Goal: Contribute content: Add original content to the website for others to see

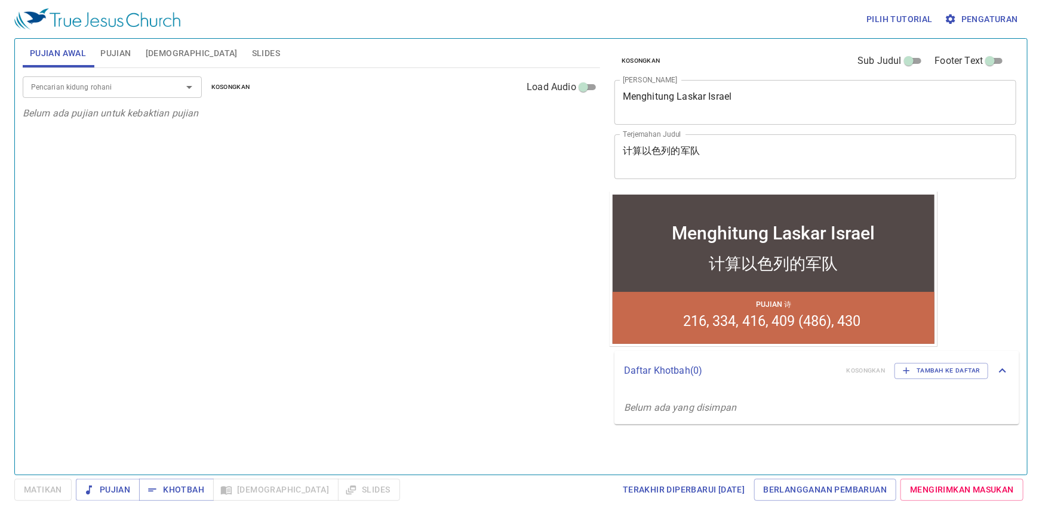
click at [757, 96] on textarea "Menghitung Laskar Israel" at bounding box center [815, 102] width 385 height 23
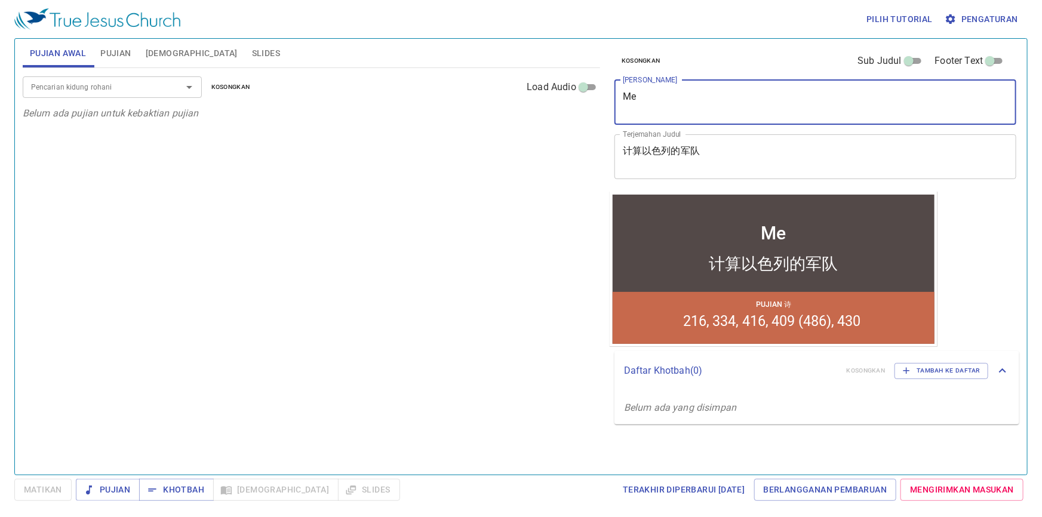
type textarea "M"
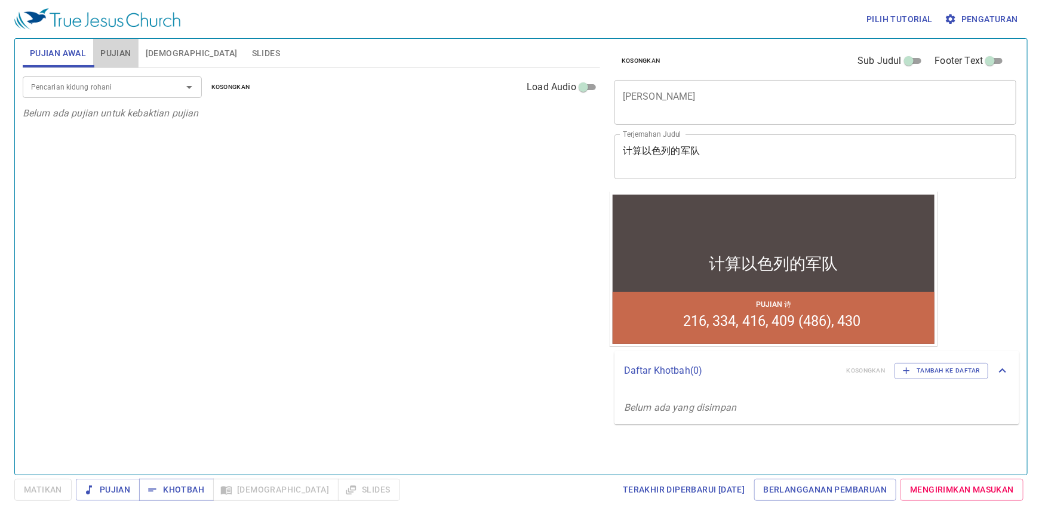
click at [116, 52] on span "Pujian" at bounding box center [115, 53] width 30 height 15
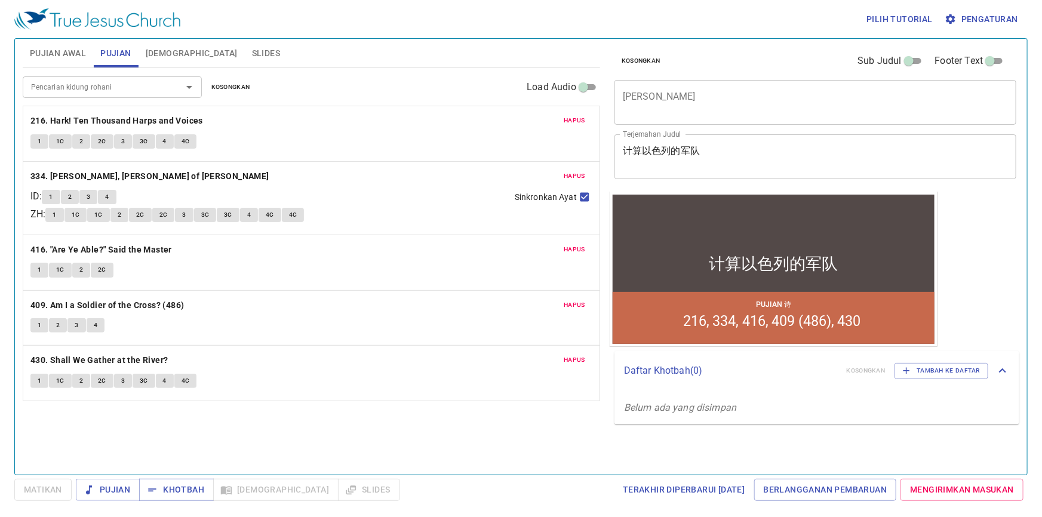
click at [582, 119] on span "Hapus" at bounding box center [574, 120] width 21 height 11
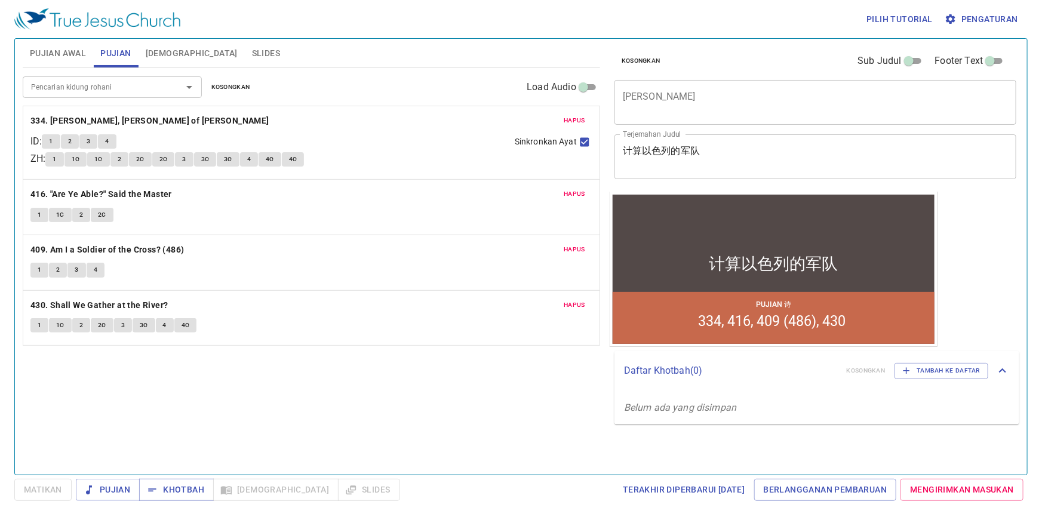
click at [582, 119] on span "Hapus" at bounding box center [574, 120] width 21 height 11
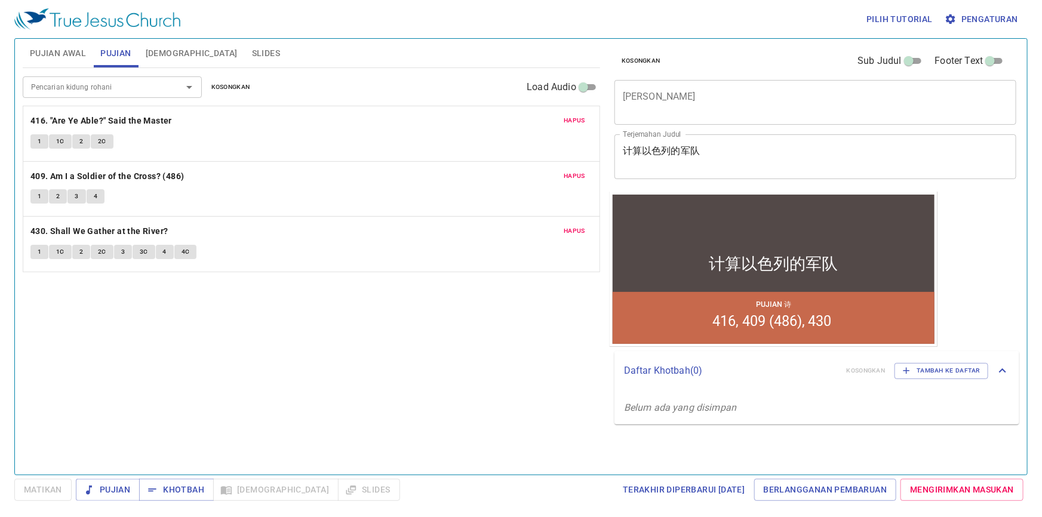
click at [582, 119] on span "Hapus" at bounding box center [574, 120] width 21 height 11
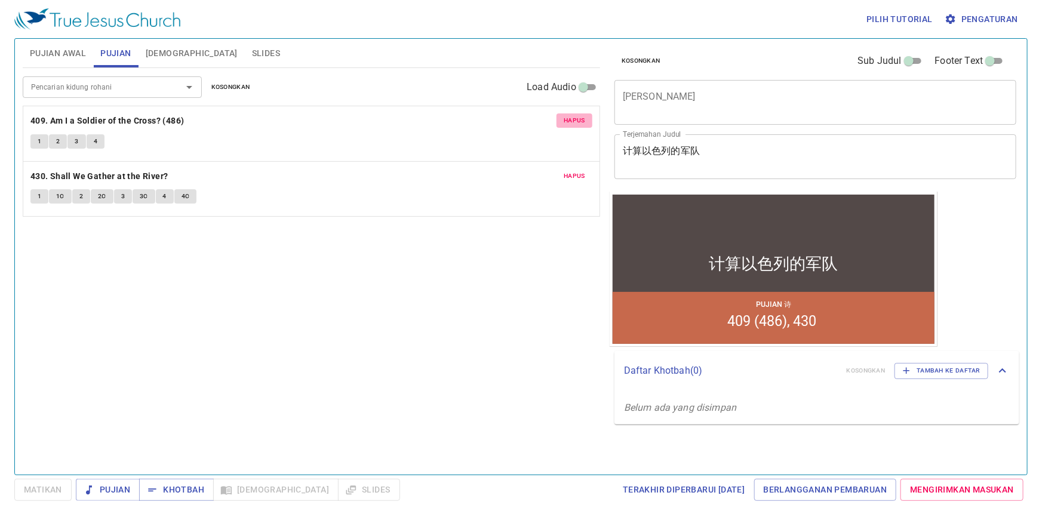
click at [582, 119] on span "Hapus" at bounding box center [574, 120] width 21 height 11
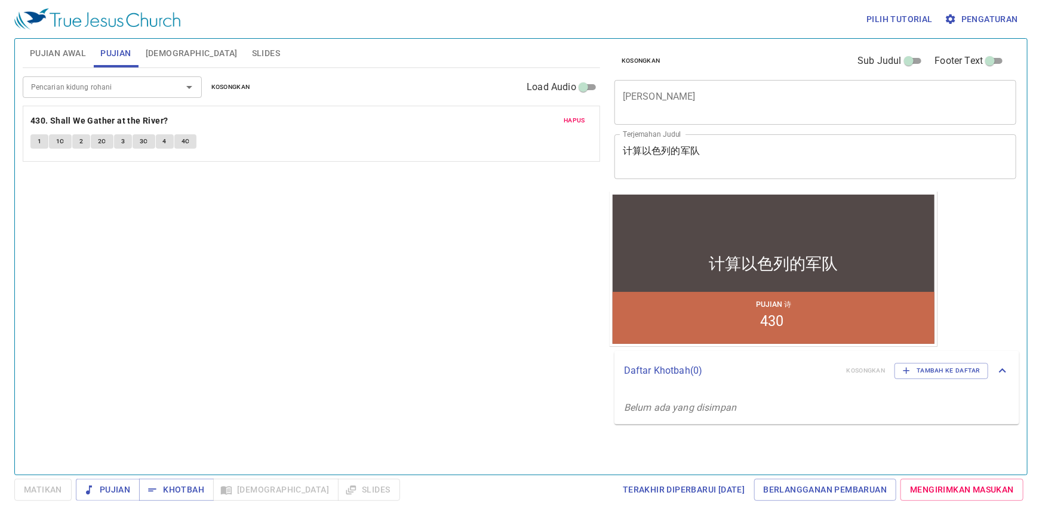
click at [582, 119] on span "Hapus" at bounding box center [574, 120] width 21 height 11
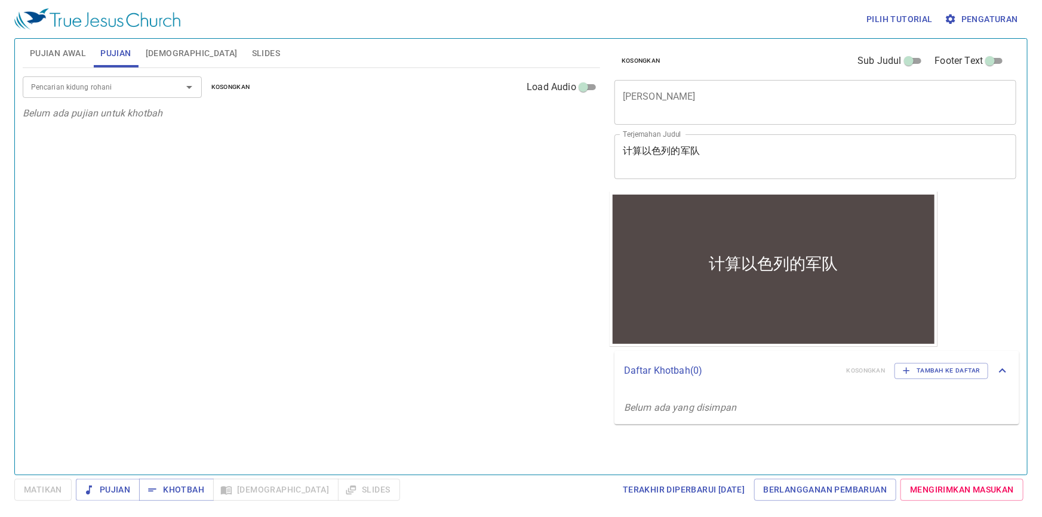
click at [130, 88] on input "Pencarian kidung rohani" at bounding box center [94, 87] width 137 height 14
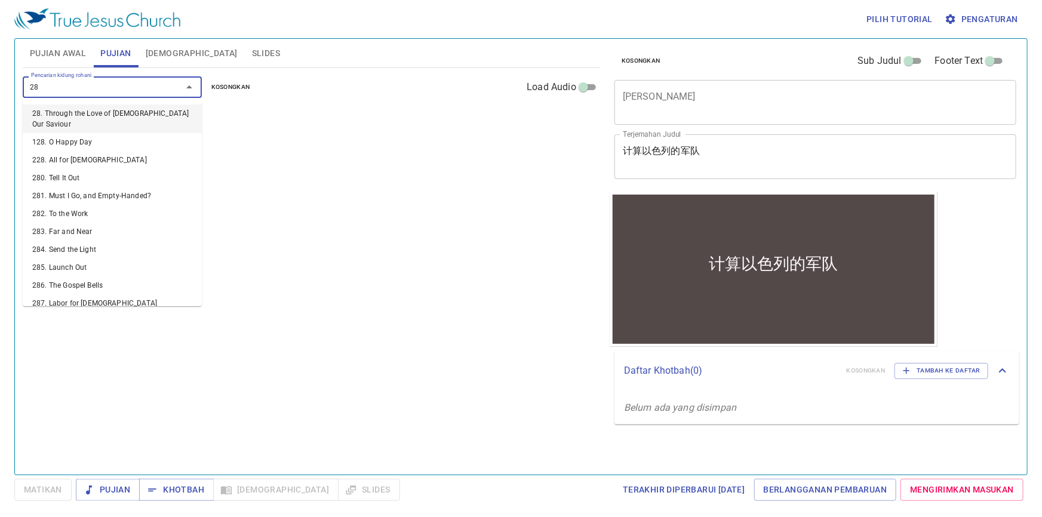
type input "287"
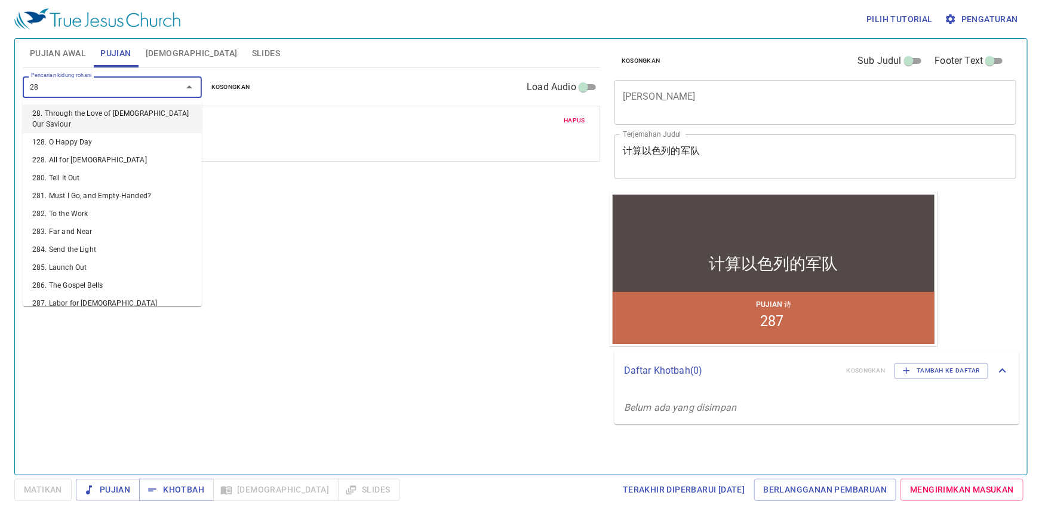
type input "285"
type input "281"
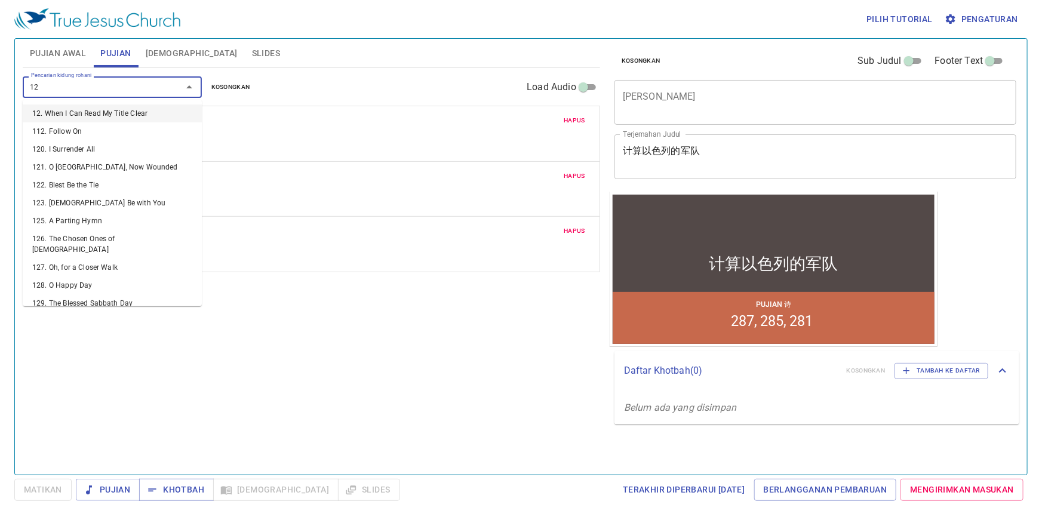
type input "128"
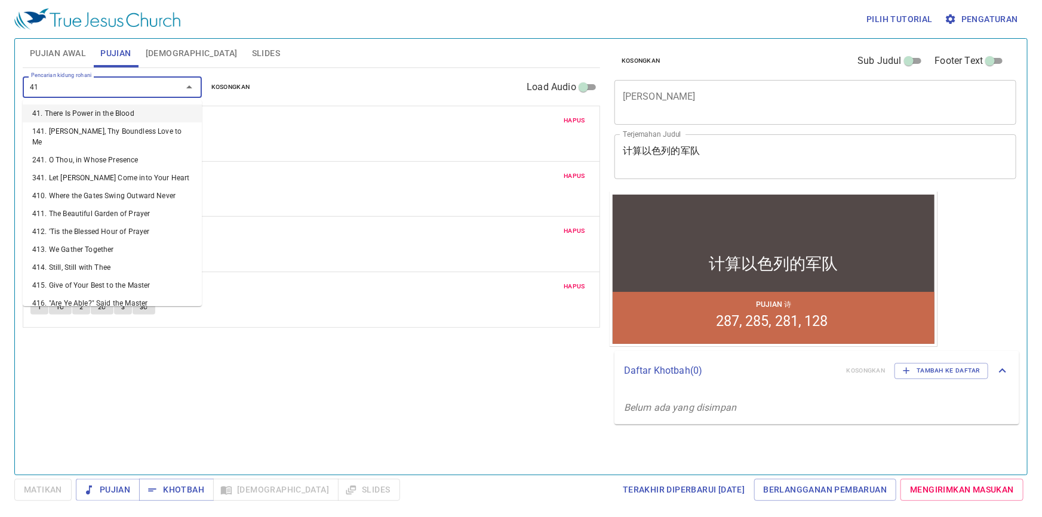
type input "412"
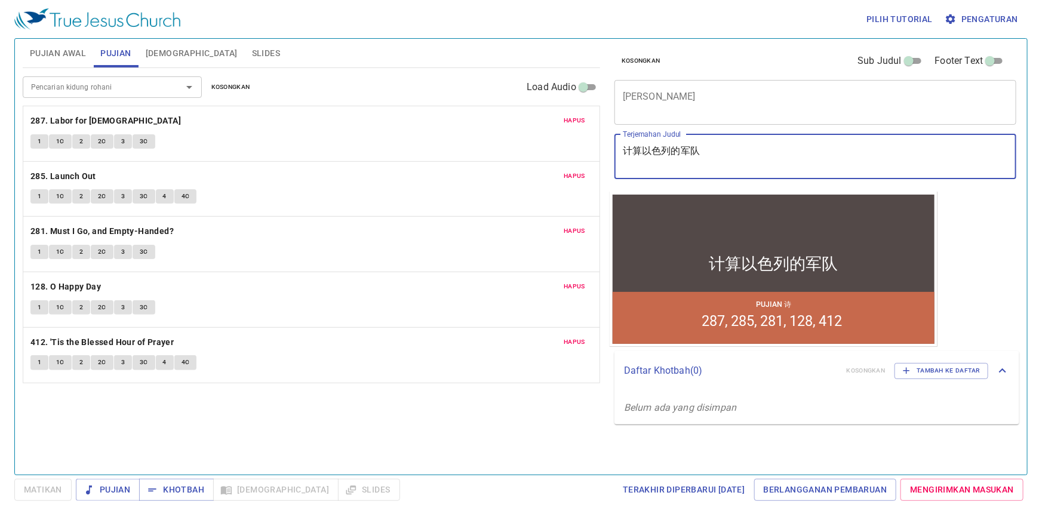
click at [761, 152] on textarea "计算以色列的军队" at bounding box center [815, 156] width 385 height 23
type textarea "计"
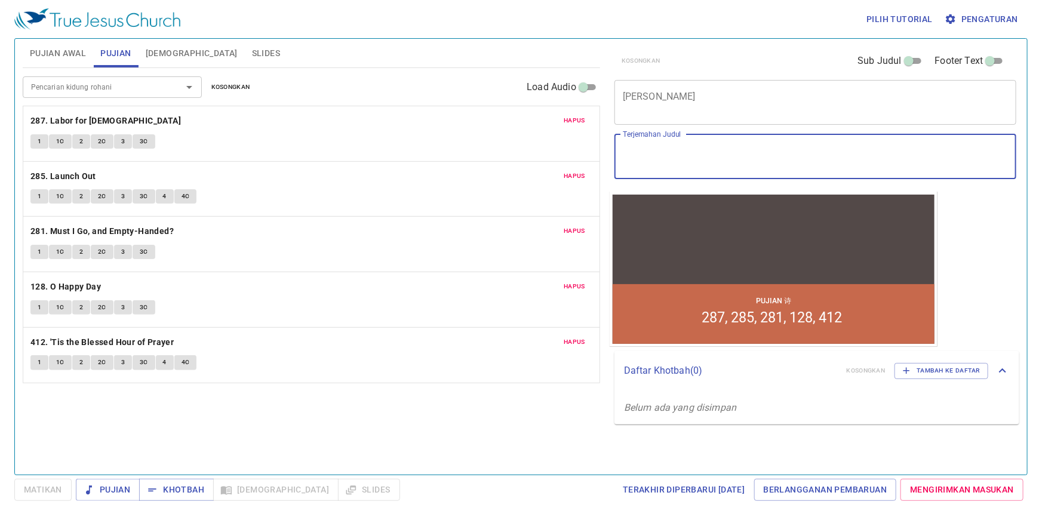
click at [718, 99] on textarea "[PERSON_NAME]" at bounding box center [815, 102] width 385 height 23
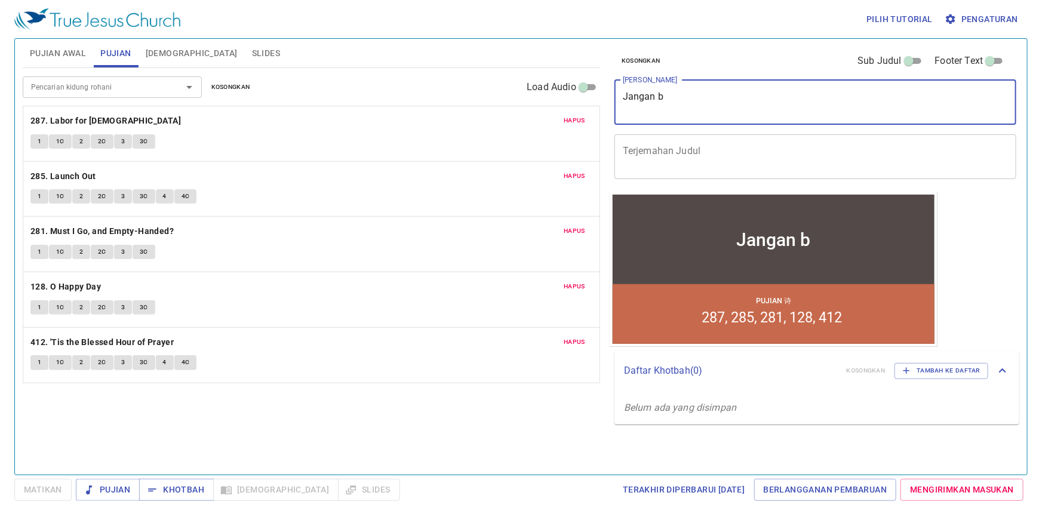
type textarea "Jangan bw"
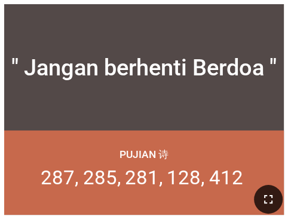
click at [274, 201] on icon "button" at bounding box center [268, 199] width 14 height 14
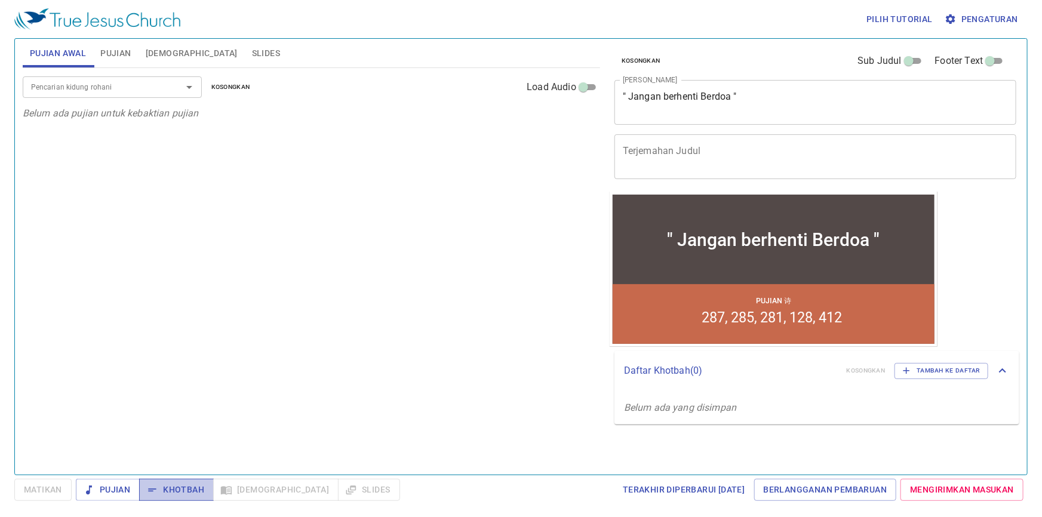
click at [177, 489] on span "Khotbah" at bounding box center [177, 489] width 56 height 15
click at [653, 149] on textarea "Terjemahan Judul" at bounding box center [815, 156] width 385 height 23
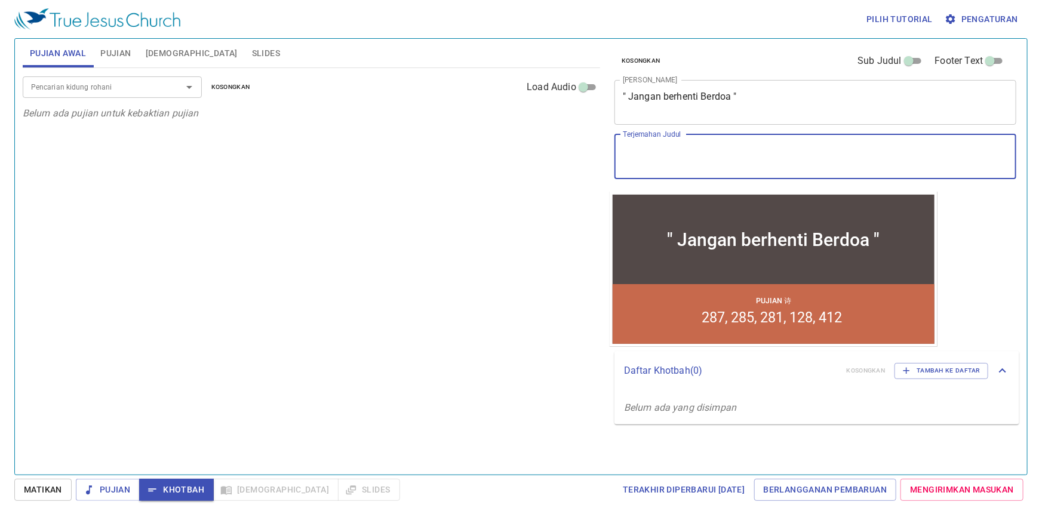
click at [130, 55] on span "Pujian" at bounding box center [115, 53] width 30 height 15
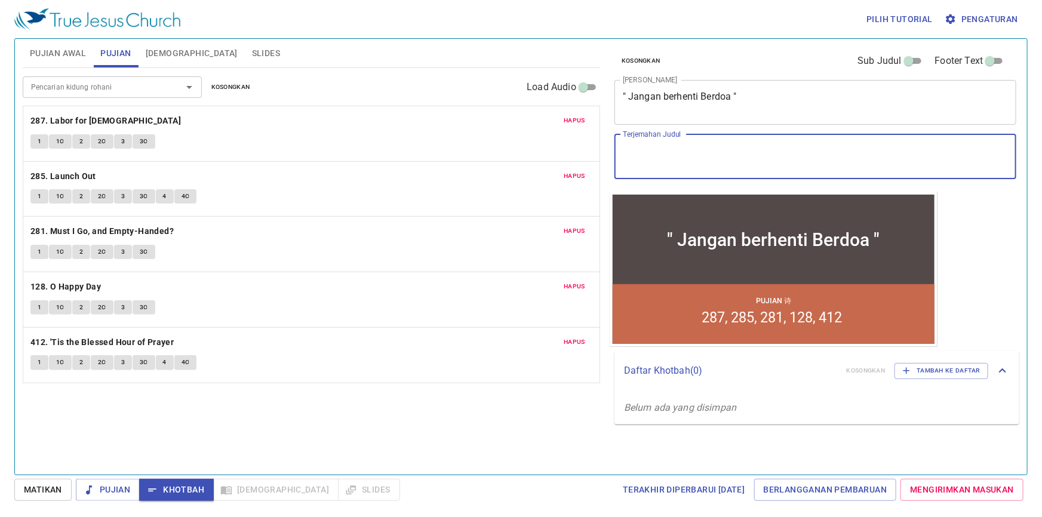
drag, startPoint x: 676, startPoint y: 147, endPoint x: 667, endPoint y: 148, distance: 9.0
click at [675, 147] on textarea "Terjemahan Judul" at bounding box center [815, 156] width 385 height 23
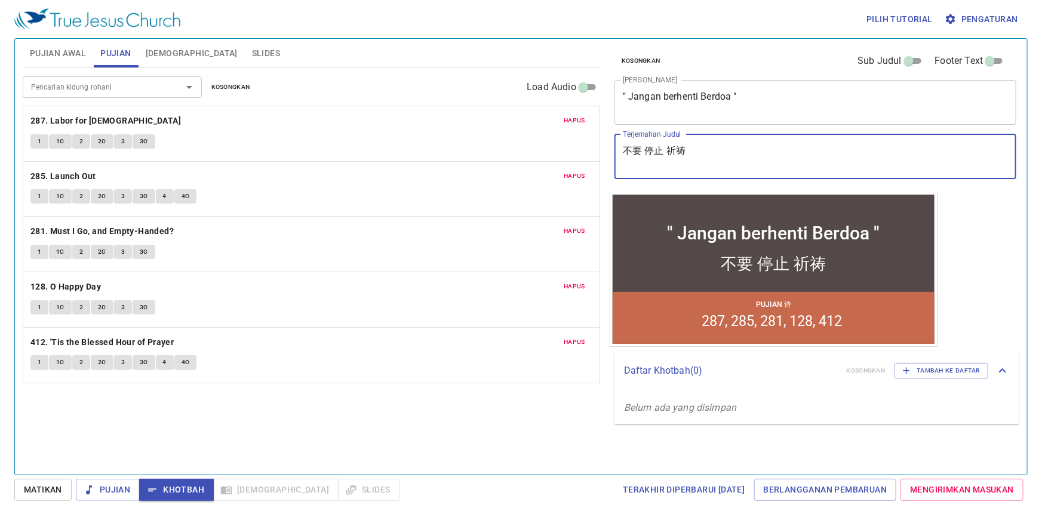
type textarea "不要 停止 祈祷"
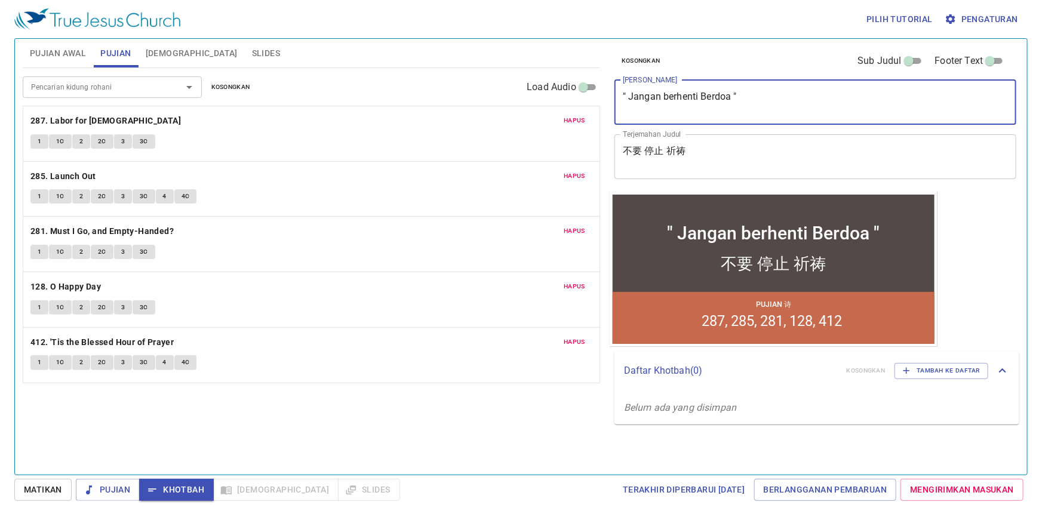
click at [671, 91] on textarea "" Jangan berhenti Berdoa "" at bounding box center [815, 102] width 385 height 23
type textarea "" Jangan Berhenti Berdoa ""
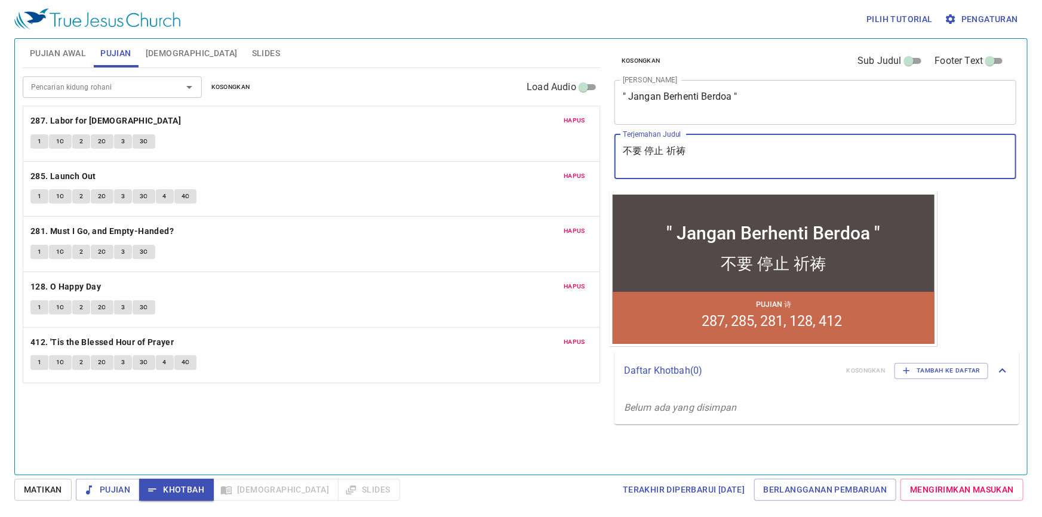
drag, startPoint x: 676, startPoint y: 149, endPoint x: 683, endPoint y: 150, distance: 7.3
click at [677, 149] on textarea "不要 停止 祈祷" at bounding box center [815, 156] width 385 height 23
click at [689, 149] on textarea "不要 停止 祷" at bounding box center [815, 156] width 385 height 23
type textarea "不要 停止 祷kao"
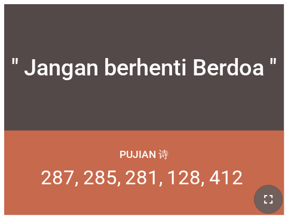
click at [265, 200] on icon "button" at bounding box center [268, 199] width 14 height 14
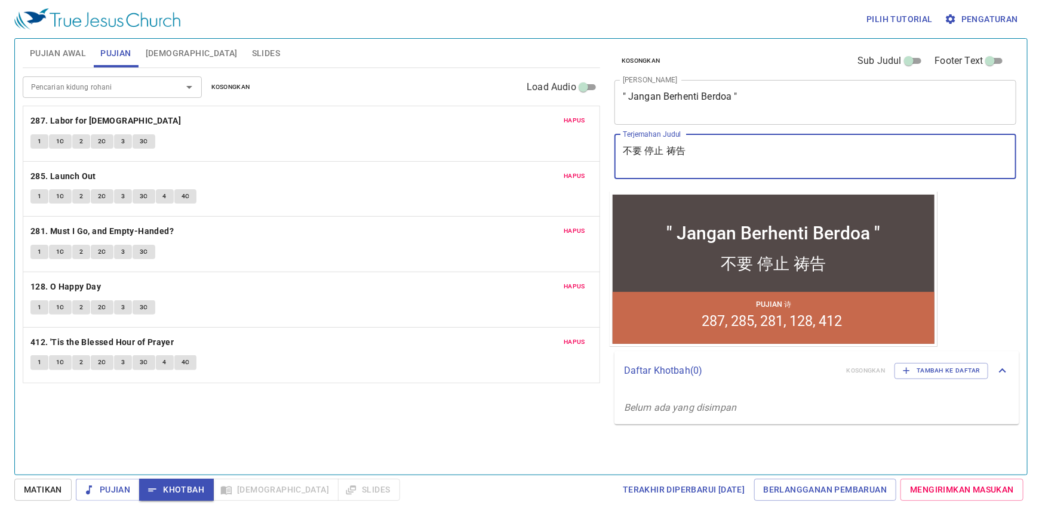
type textarea "不要 停止 祷告"
drag, startPoint x: 37, startPoint y: 143, endPoint x: 48, endPoint y: 151, distance: 13.6
click at [38, 143] on span "1" at bounding box center [40, 141] width 4 height 11
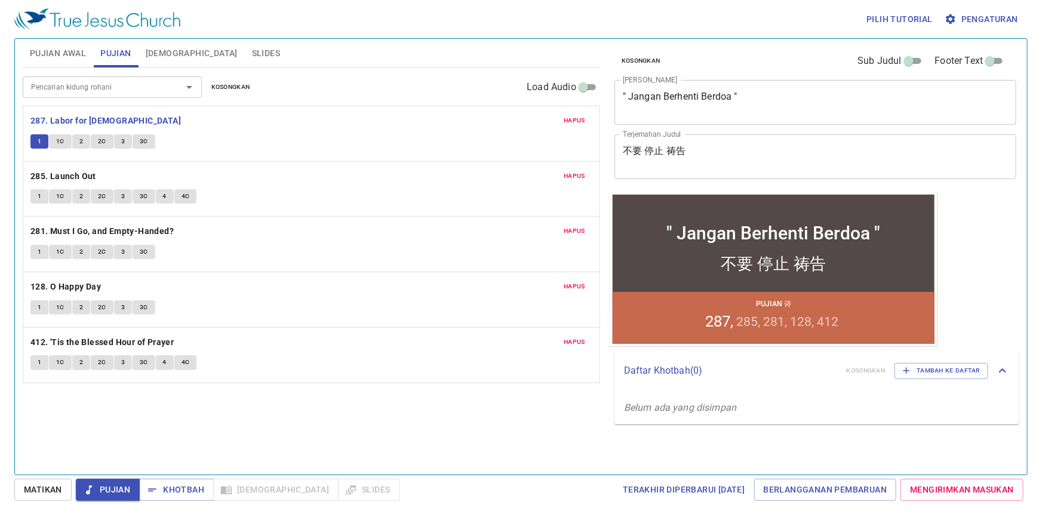
click at [289, 455] on div "Pencarian kidung rohani Pencarian kidung rohani Kosongkan Load Audio Hapus 287.…" at bounding box center [311, 266] width 577 height 397
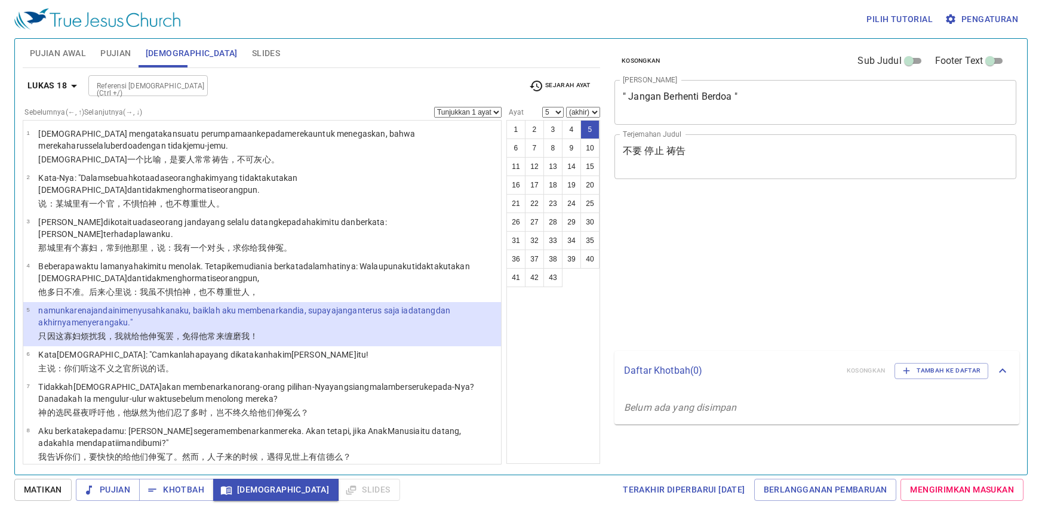
select select "5"
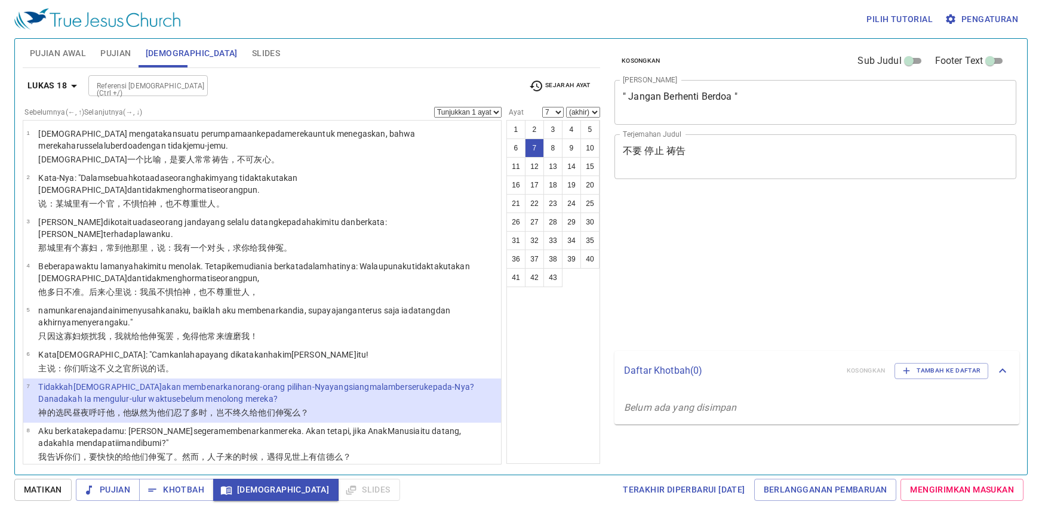
select select "7"
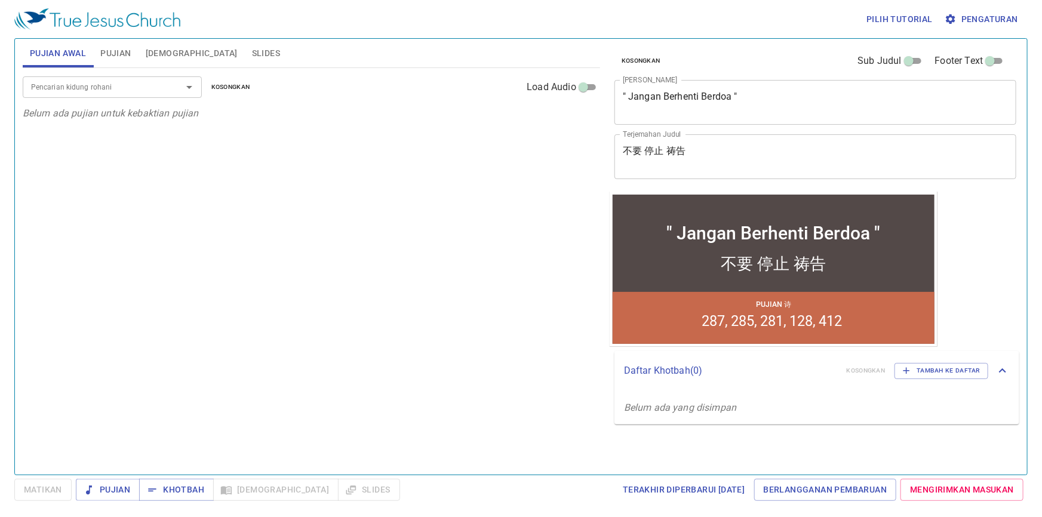
click at [122, 50] on span "Pujian" at bounding box center [115, 53] width 30 height 15
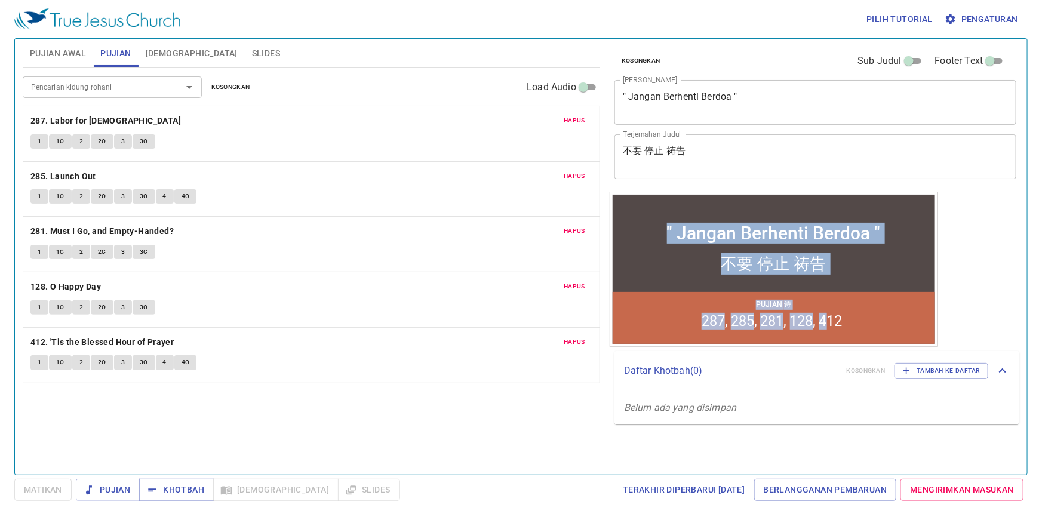
drag, startPoint x: 665, startPoint y: 227, endPoint x: 828, endPoint y: 314, distance: 184.1
click at [828, 314] on div "" Jangan Berhenti Berdoa " " Jangan Berhenti Berdoa " 不要 停止 祷告 不要 停止 祷告 Pujian …" at bounding box center [773, 268] width 322 height 149
click at [869, 290] on div at bounding box center [773, 285] width 322 height 12
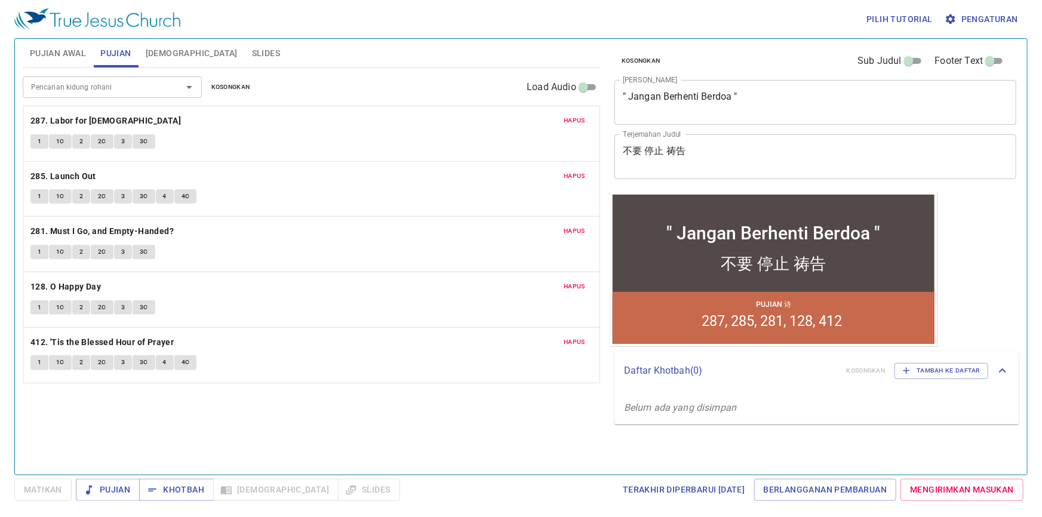
click at [149, 83] on input "Pencarian kidung rohani" at bounding box center [94, 87] width 137 height 14
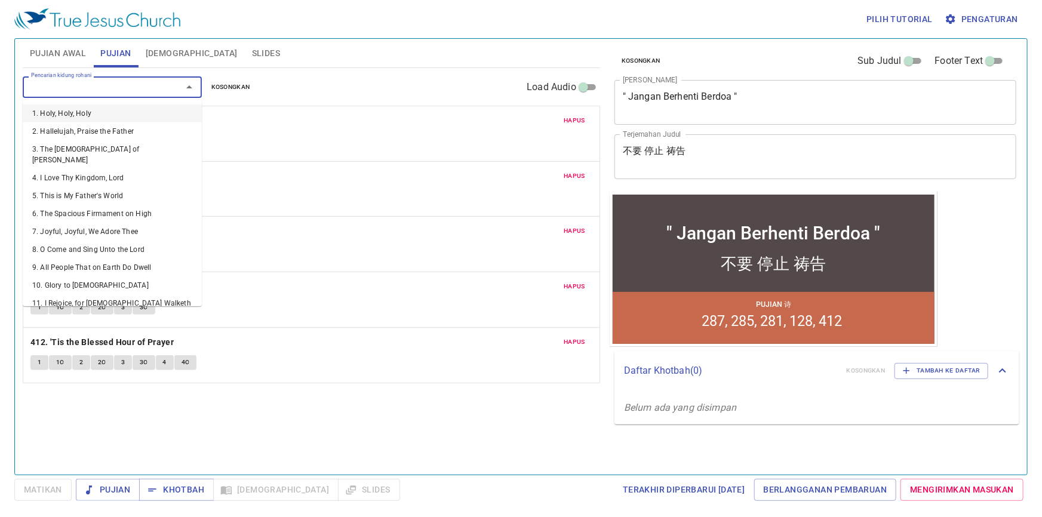
click at [289, 81] on div "Pencarian kidung rohani Pencarian kidung rohani Kosongkan Load Audio" at bounding box center [311, 87] width 577 height 38
click at [124, 88] on input "Pencarian kidung rohani" at bounding box center [94, 87] width 137 height 14
click at [327, 88] on div "Pencarian kidung rohani Pencarian kidung rohani Kosongkan Load Audio" at bounding box center [311, 87] width 577 height 38
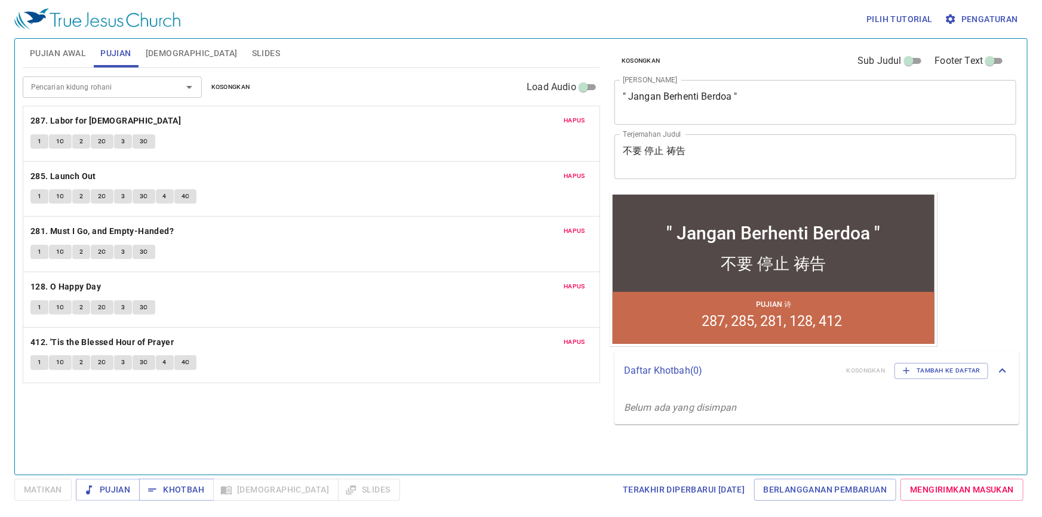
click at [144, 91] on input "Pencarian kidung rohani" at bounding box center [94, 87] width 137 height 14
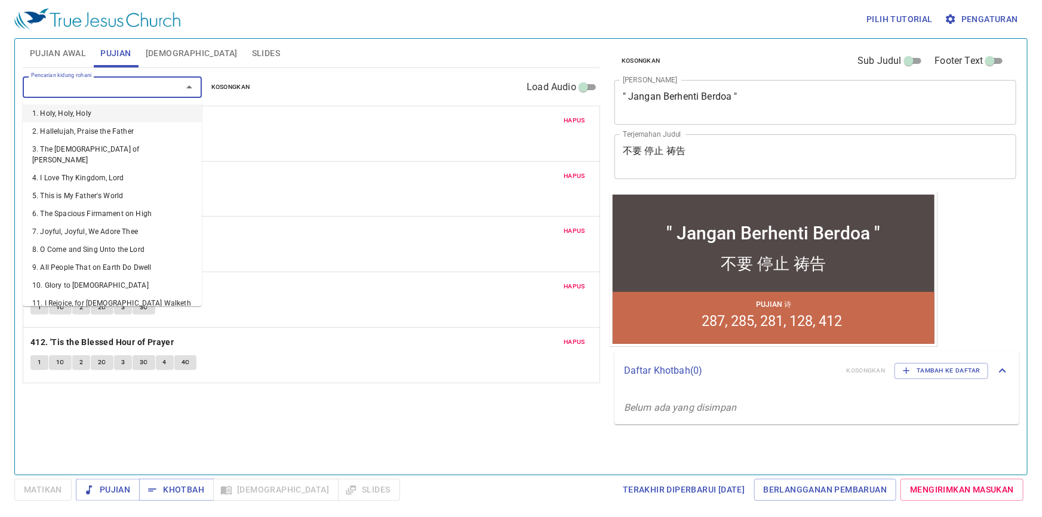
click at [327, 76] on div "Pencarian kidung rohani Pencarian kidung rohani Kosongkan Load Audio" at bounding box center [311, 87] width 577 height 38
click at [130, 94] on input "Pencarian kidung rohani" at bounding box center [94, 87] width 137 height 14
type input "3"
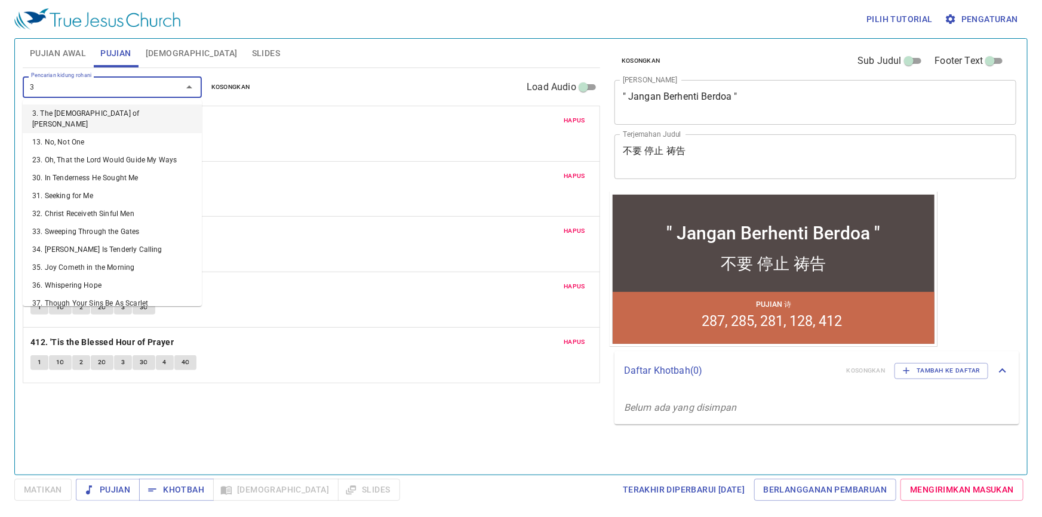
click at [112, 108] on li "3. The God of Abraham Praise" at bounding box center [112, 119] width 179 height 29
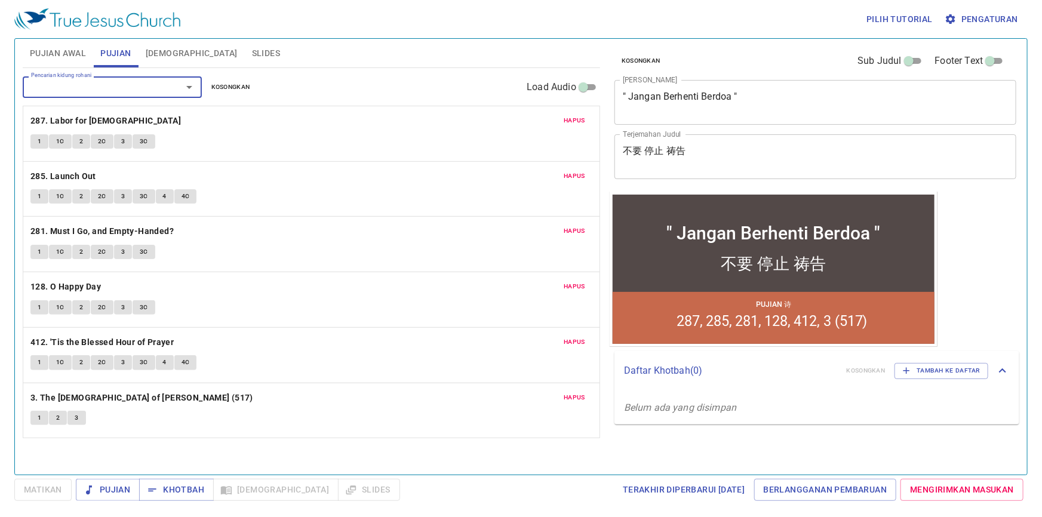
click at [573, 397] on span "Hapus" at bounding box center [574, 397] width 21 height 11
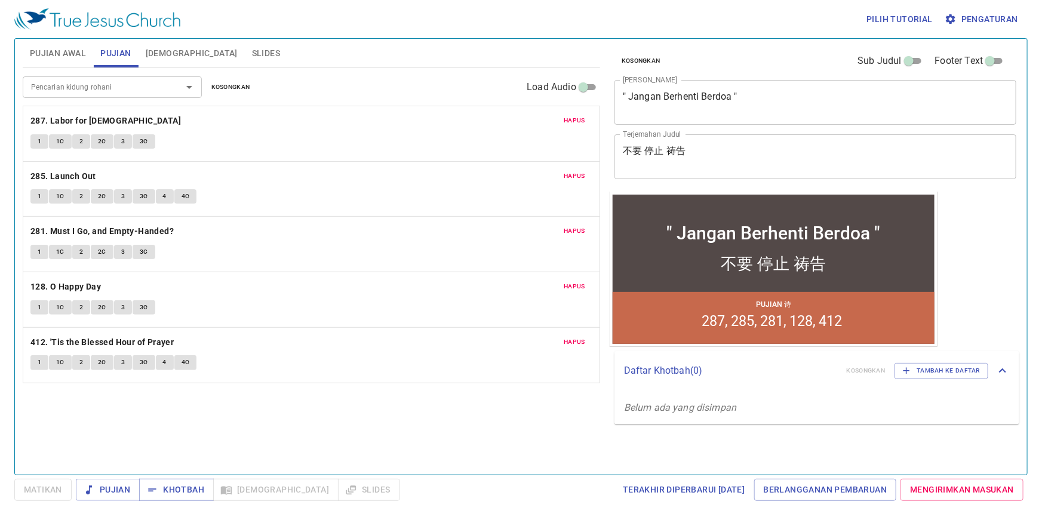
click at [474, 412] on div "Pencarian kidung rohani Pencarian kidung rohani Kosongkan Load Audio Hapus 287.…" at bounding box center [311, 266] width 577 height 397
click at [113, 53] on span "Pujian" at bounding box center [115, 53] width 30 height 15
click at [156, 53] on span "[DEMOGRAPHIC_DATA]" at bounding box center [192, 53] width 92 height 15
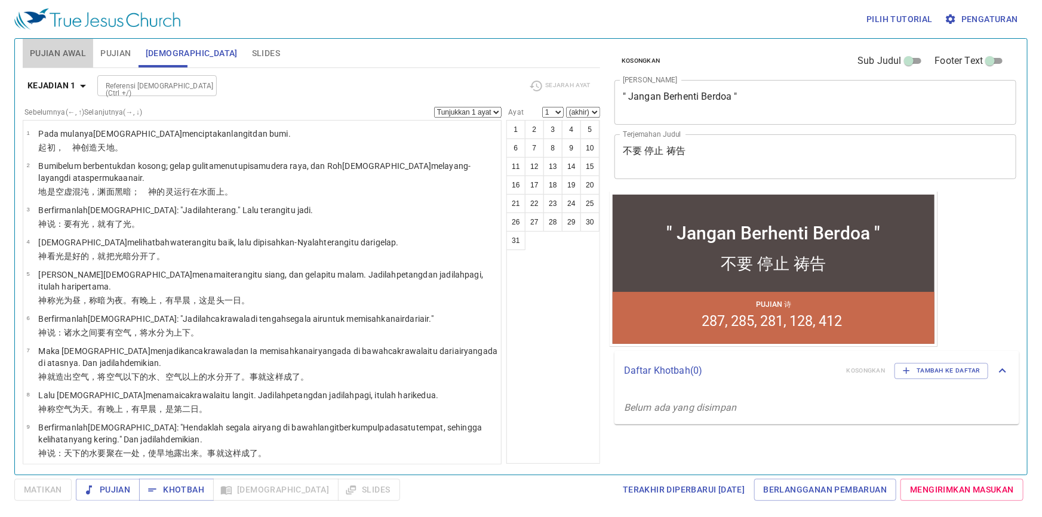
click at [72, 50] on span "Pujian Awal" at bounding box center [58, 53] width 56 height 15
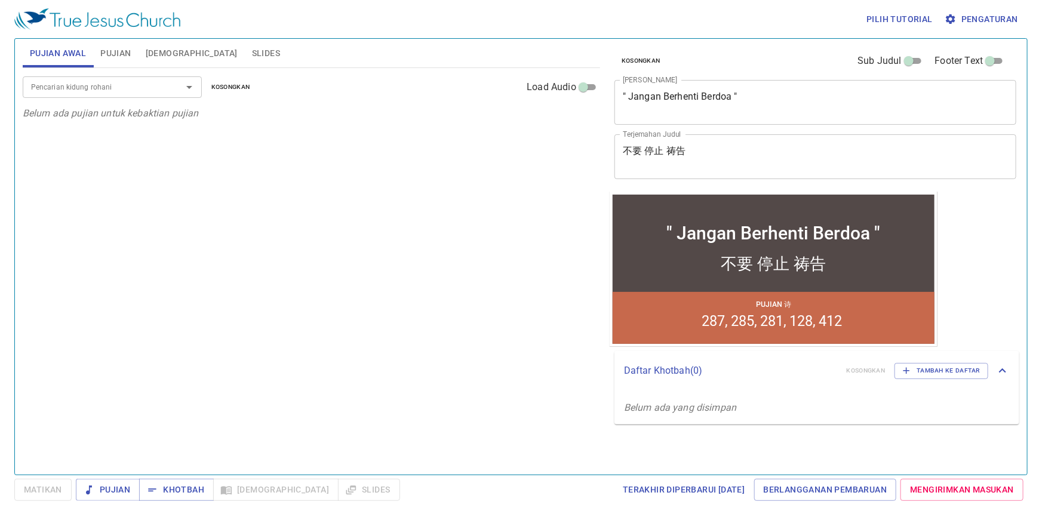
click at [69, 50] on span "Pujian Awal" at bounding box center [58, 53] width 56 height 15
click at [69, 49] on span "Pujian Awal" at bounding box center [58, 53] width 56 height 15
click at [112, 45] on button "Pujian" at bounding box center [115, 53] width 45 height 29
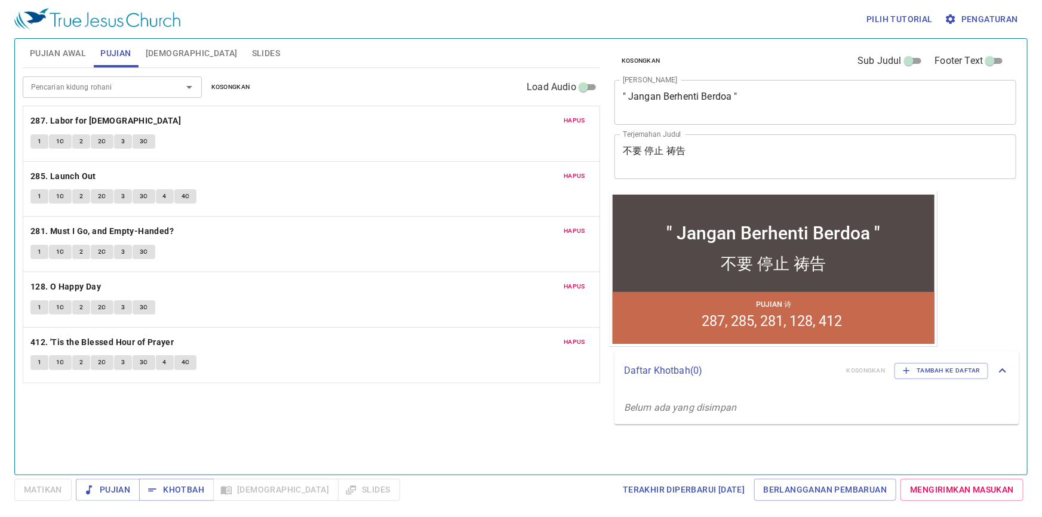
click at [163, 53] on span "[DEMOGRAPHIC_DATA]" at bounding box center [192, 53] width 92 height 15
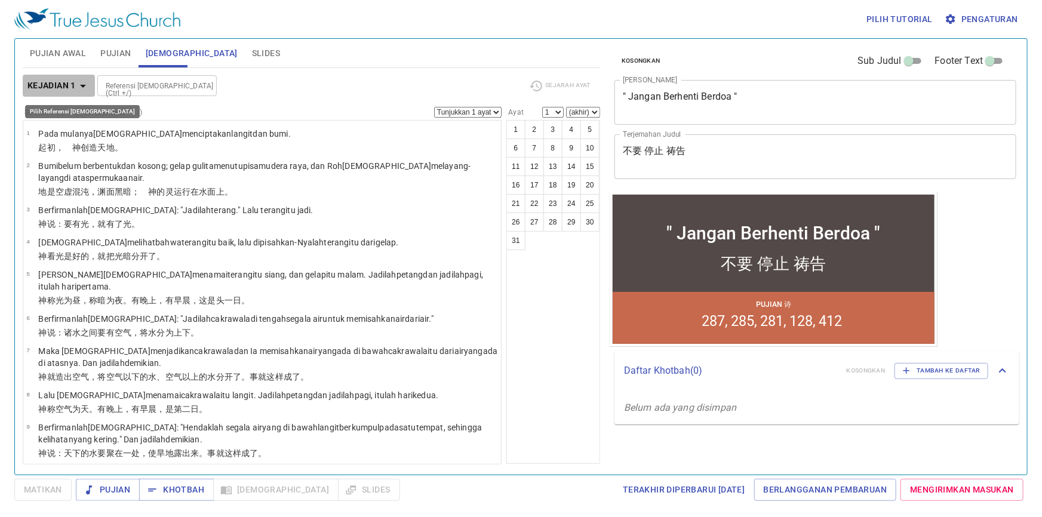
click at [77, 87] on icon "button" at bounding box center [83, 86] width 14 height 14
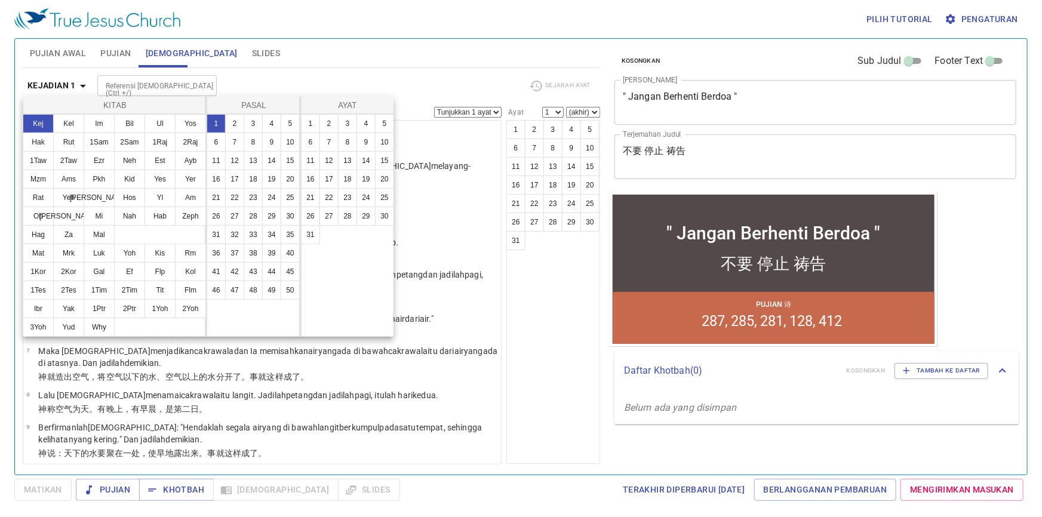
click at [331, 78] on div at bounding box center [521, 258] width 1042 height 517
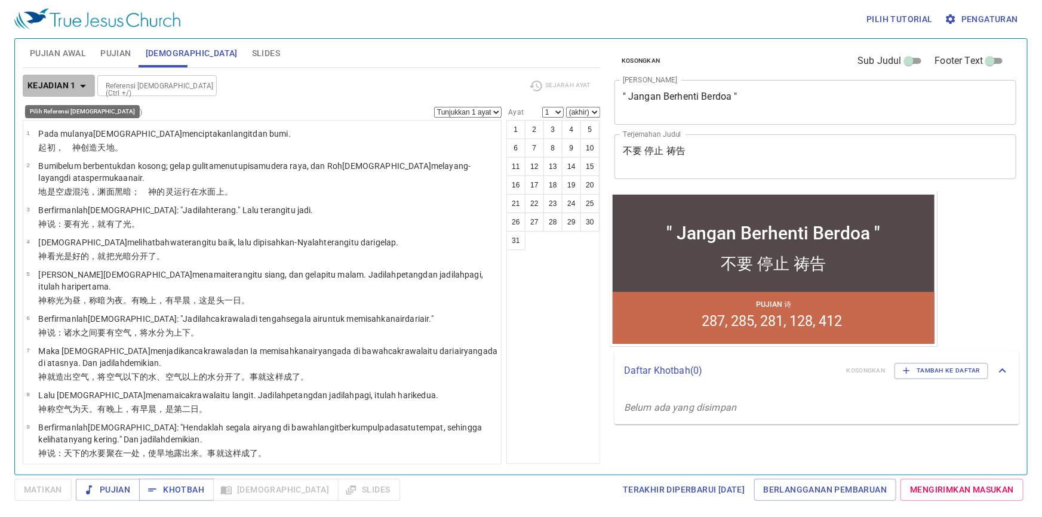
click at [57, 90] on b "Kejadian 1" at bounding box center [51, 85] width 48 height 15
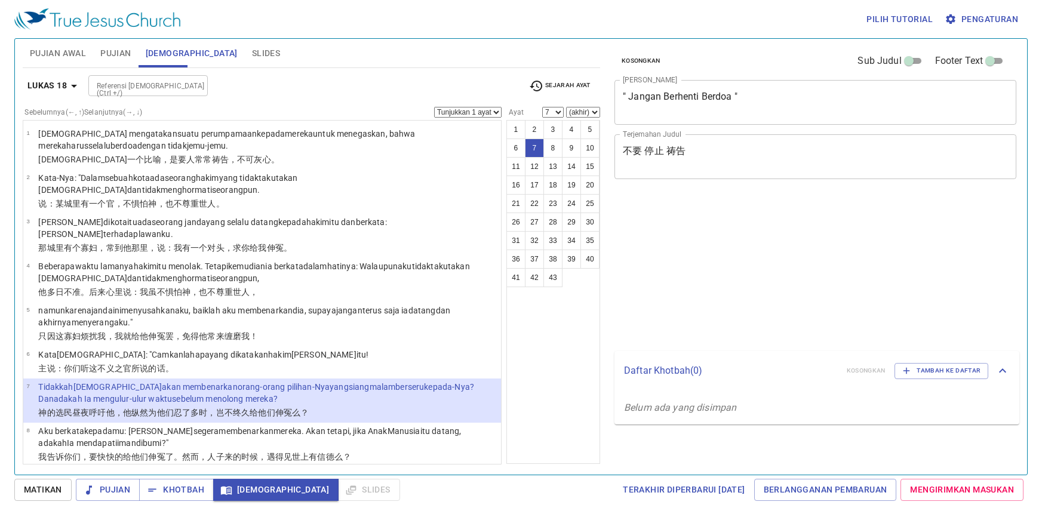
select select "7"
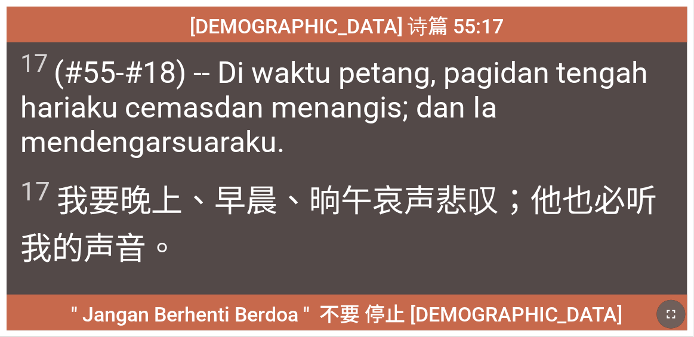
click at [434, 319] on icon "button" at bounding box center [672, 315] width 14 height 14
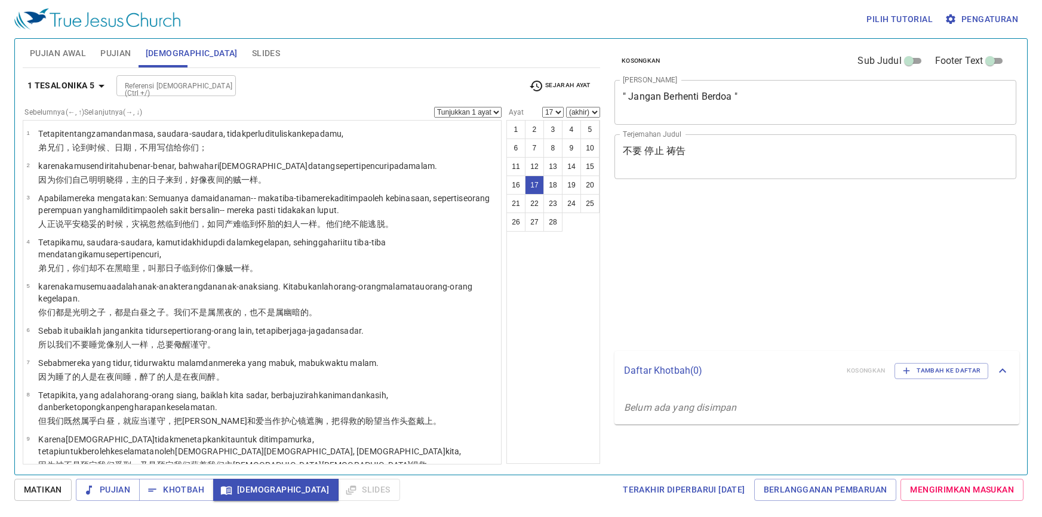
select select "17"
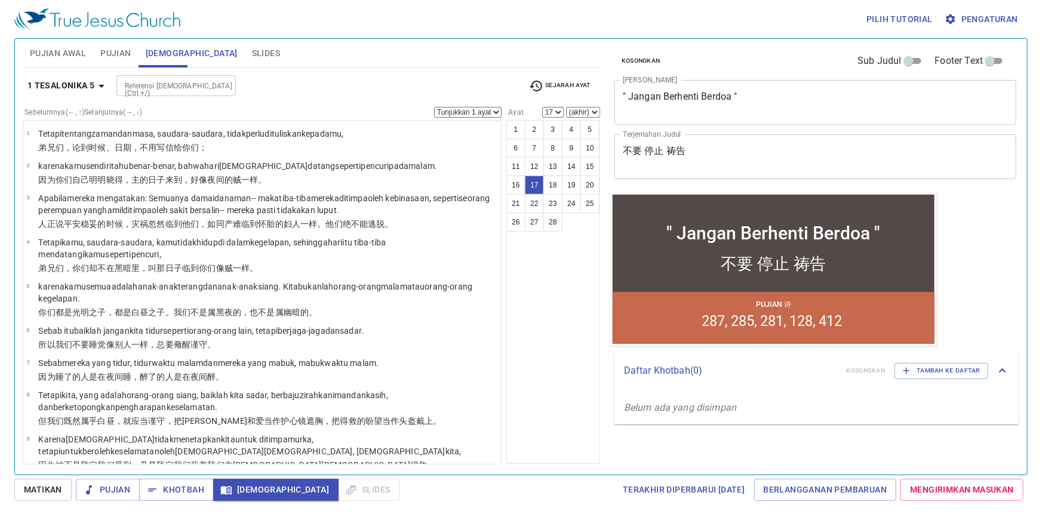
scroll to position [472, 0]
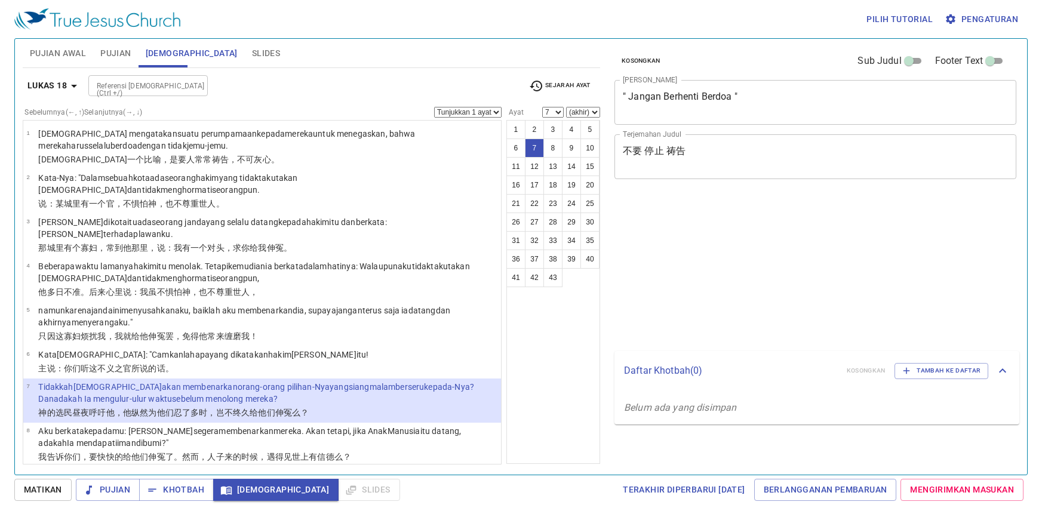
select select "7"
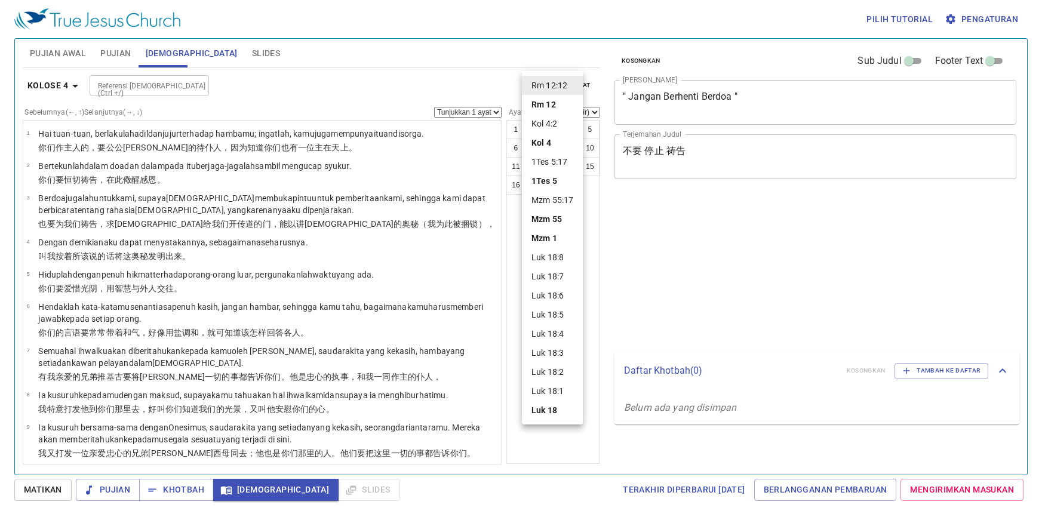
select select "12"
